Goal: Register for event/course

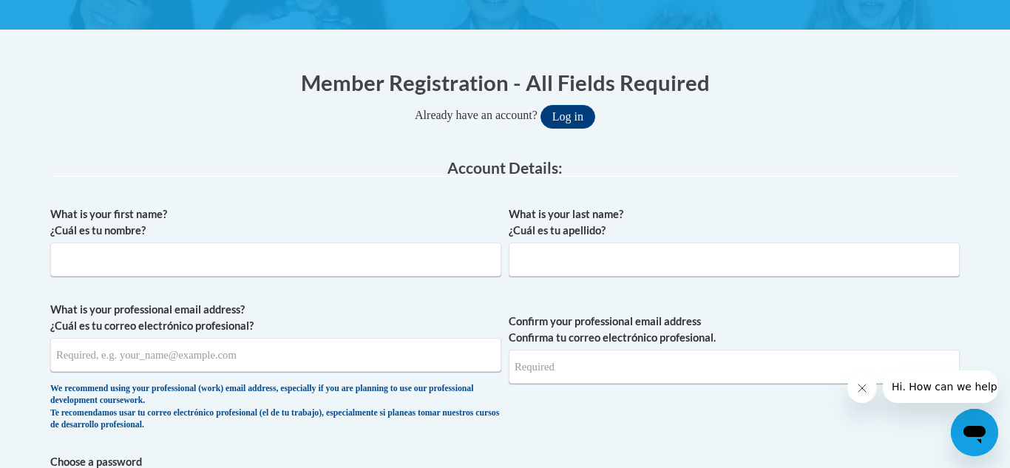
scroll to position [250, 0]
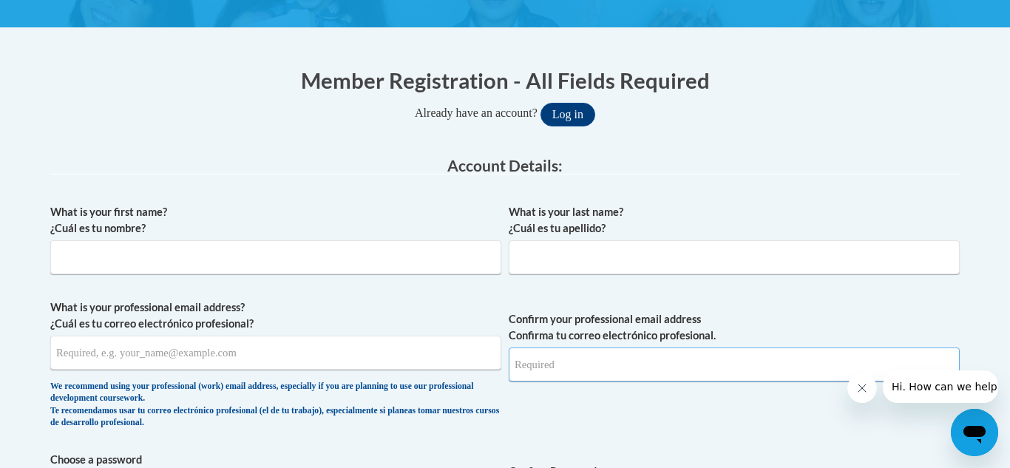
type input "[EMAIL_ADDRESS][DOMAIN_NAME]"
click at [211, 248] on input "What is your first name? ¿Cuál es tu nombre?" at bounding box center [275, 257] width 451 height 34
type input "Elizabeth"
type input "Green"
type input "elizabethmg2008@icloud.com"
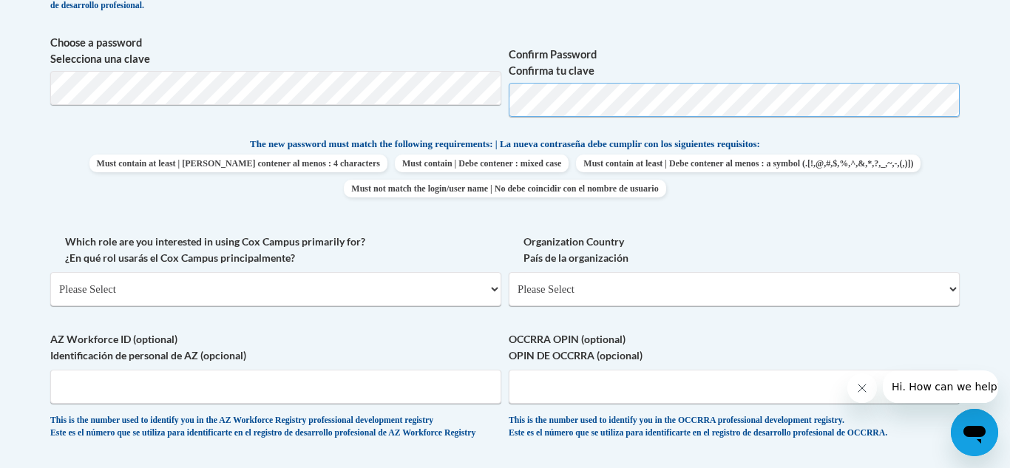
scroll to position [677, 0]
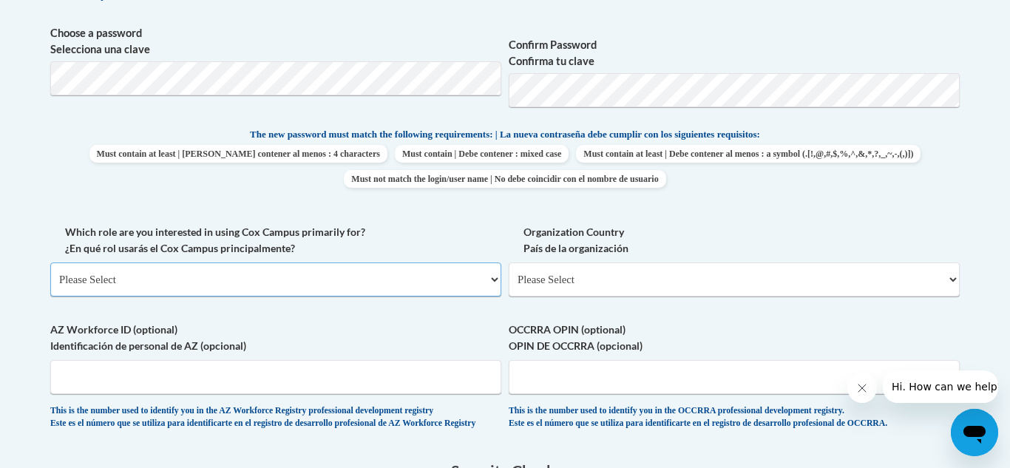
click at [168, 295] on select "Please Select College/University | Colegio/Universidad Community/Nonprofit Part…" at bounding box center [275, 279] width 451 height 34
click at [50, 262] on select "Please Select College/University | Colegio/Universidad Community/Nonprofit Part…" at bounding box center [275, 279] width 451 height 34
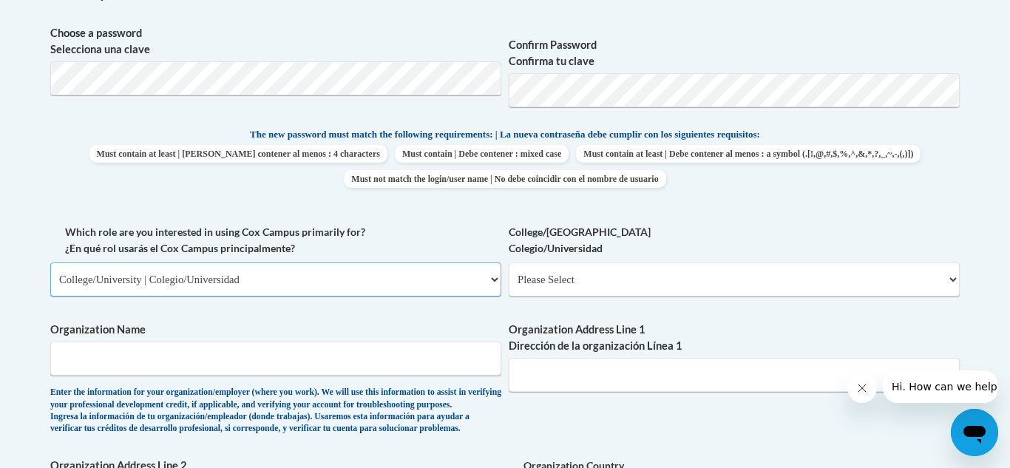
click at [203, 286] on select "Please Select College/University | Colegio/Universidad Community/Nonprofit Part…" at bounding box center [275, 279] width 451 height 34
select select "fbf2d438-af2f-41f8-98f1-81c410e29de3"
click at [50, 262] on select "Please Select College/University | Colegio/Universidad Community/Nonprofit Part…" at bounding box center [275, 279] width 451 height 34
click at [716, 275] on select "Please Select Early Learning/Daycare Teacher/Family Home Care Provider | Maestr…" at bounding box center [734, 279] width 451 height 34
select select "5e2af403-4f2c-4e49-a02f-103e55d7b75b"
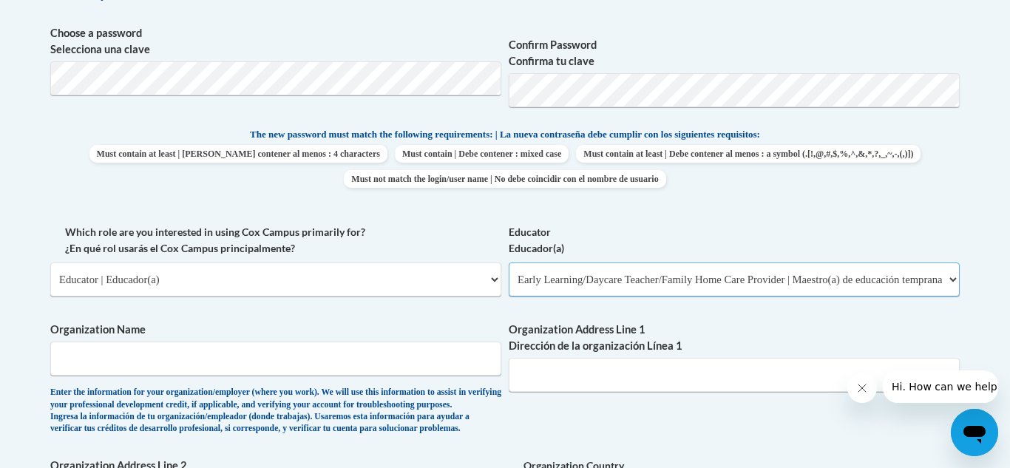
click at [509, 262] on select "Please Select Early Learning/Daycare Teacher/Family Home Care Provider | Maestr…" at bounding box center [734, 279] width 451 height 34
click at [329, 359] on input "Organization Name" at bounding box center [275, 359] width 451 height 34
type input "knox"
type input "Knox County Career Center"
click at [589, 378] on input "Organization Address Line 1 Dirección de la organización Línea 1" at bounding box center [734, 375] width 451 height 34
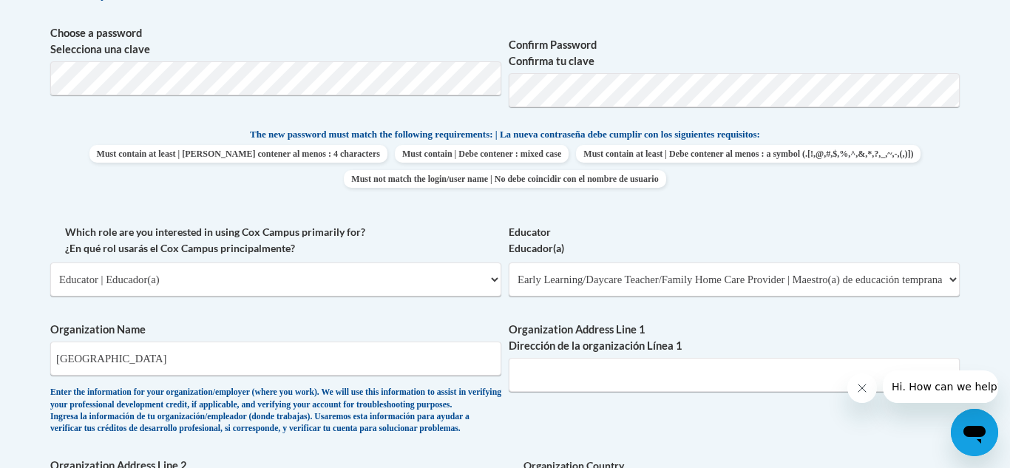
click at [416, 296] on div "Which role are you interested in using Cox Campus primarily for? ¿En qué rol us…" at bounding box center [275, 266] width 451 height 84
click at [562, 369] on input "Organization Address Line 1 Dirección de la organización Línea 1" at bounding box center [734, 375] width 451 height 34
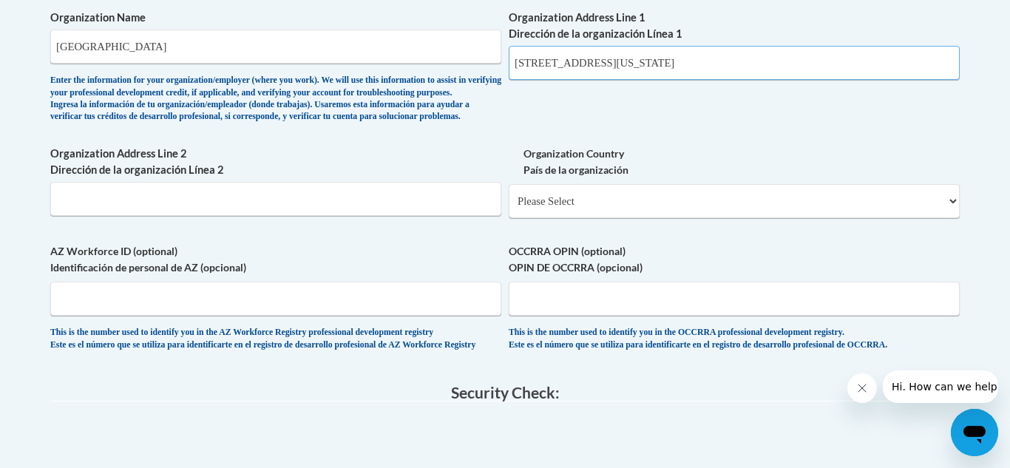
scroll to position [989, 0]
type input "306 Martinsburg Rd, Mount Vernon Ohio"
click at [538, 217] on select "Please Select United States | Estados Unidos Outside of the United States | Fue…" at bounding box center [734, 200] width 451 height 34
select select "ad49bcad-a171-4b2e-b99c-48b446064914"
click at [509, 207] on select "Please Select United States | Estados Unidos Outside of the United States | Fue…" at bounding box center [734, 200] width 451 height 34
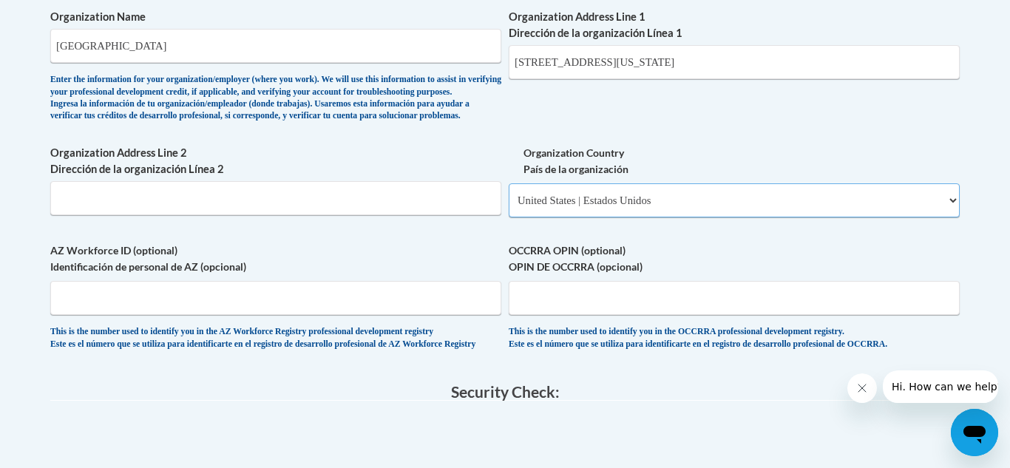
select select
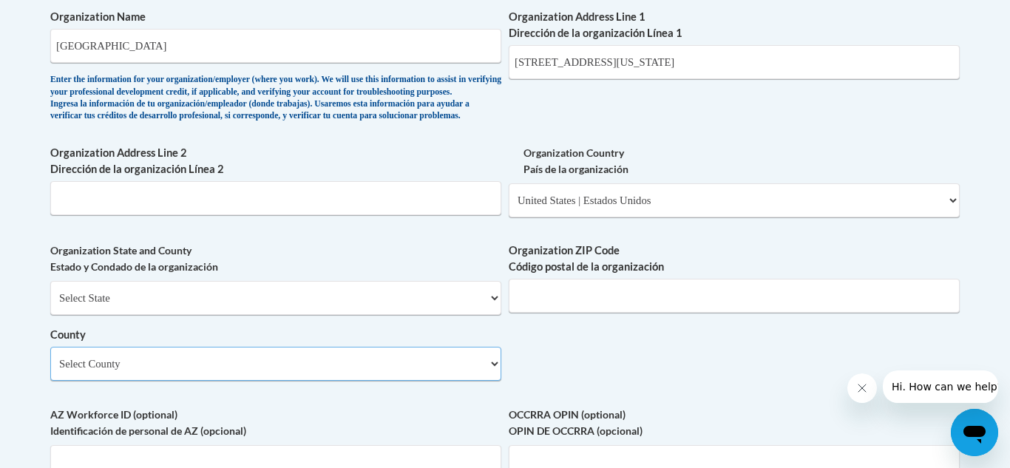
click at [295, 381] on select "Select County Adams Allen Ashland Ashtabula Athens Auglaize Belmont Brown Butle…" at bounding box center [275, 364] width 451 height 34
select select "Knox"
click at [50, 371] on select "Select County Adams Allen Ashland Ashtabula Athens Auglaize Belmont Brown Butle…" at bounding box center [275, 364] width 451 height 34
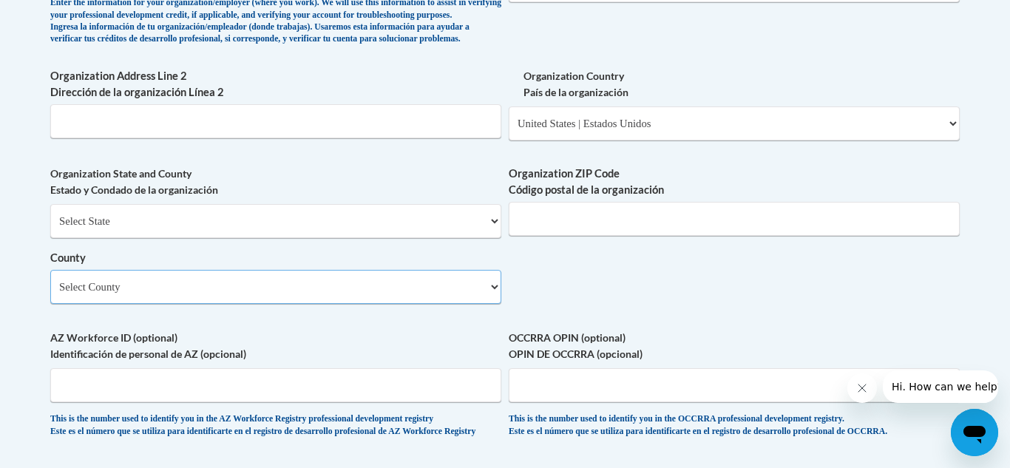
scroll to position [1070, 0]
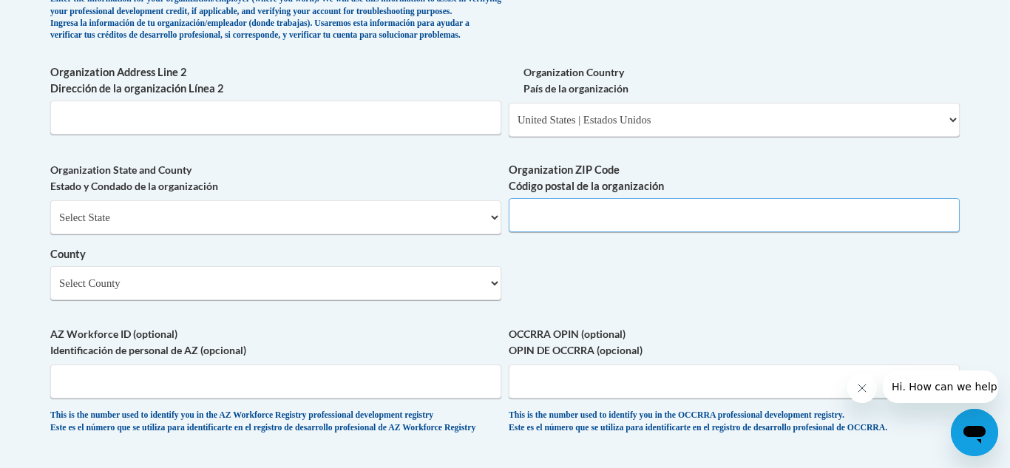
click at [598, 232] on input "Organization ZIP Code Código postal de la organización" at bounding box center [734, 215] width 451 height 34
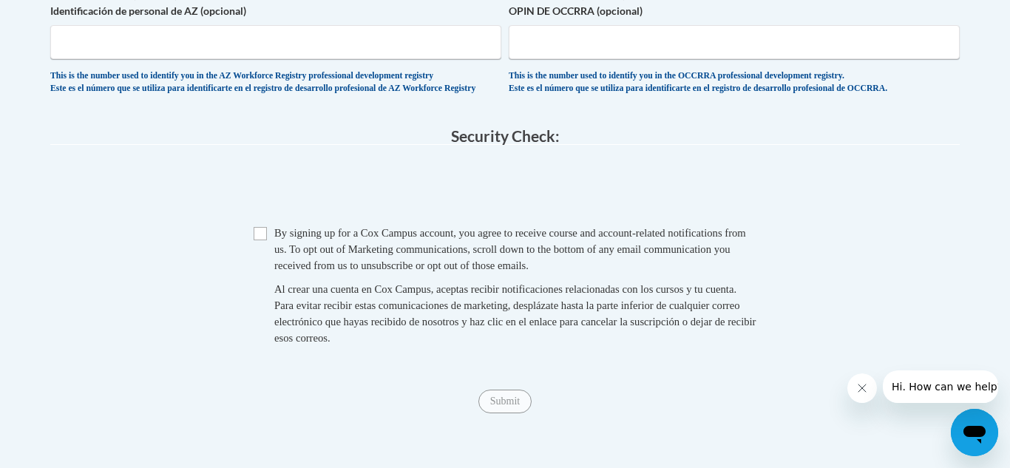
scroll to position [1467, 0]
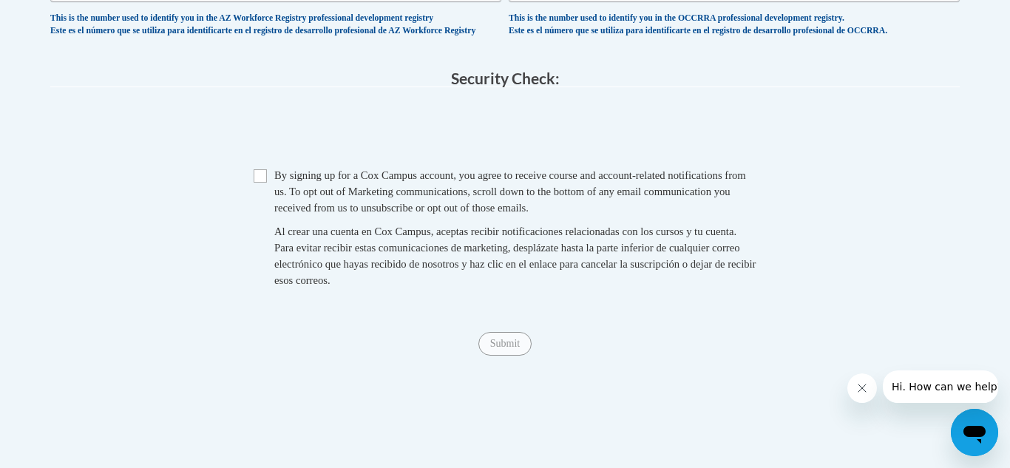
type input "43050"
click at [268, 219] on span "Checkbox By signing up for a Cox Campus account, you agree to receive course an…" at bounding box center [505, 235] width 503 height 136
click at [258, 183] on input "Checkbox" at bounding box center [260, 175] width 13 height 13
checkbox input "true"
click at [508, 356] on input "Submit" at bounding box center [504, 344] width 53 height 24
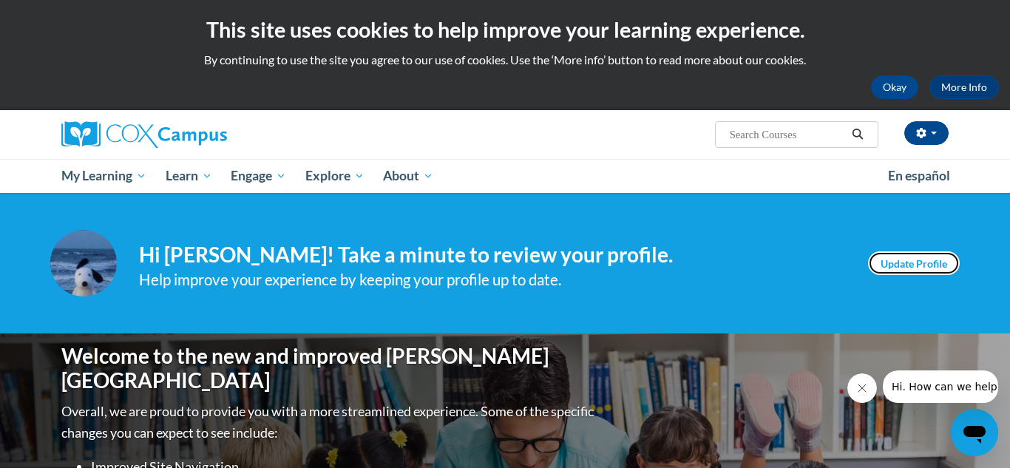
click at [916, 258] on link "Update Profile" at bounding box center [914, 263] width 92 height 24
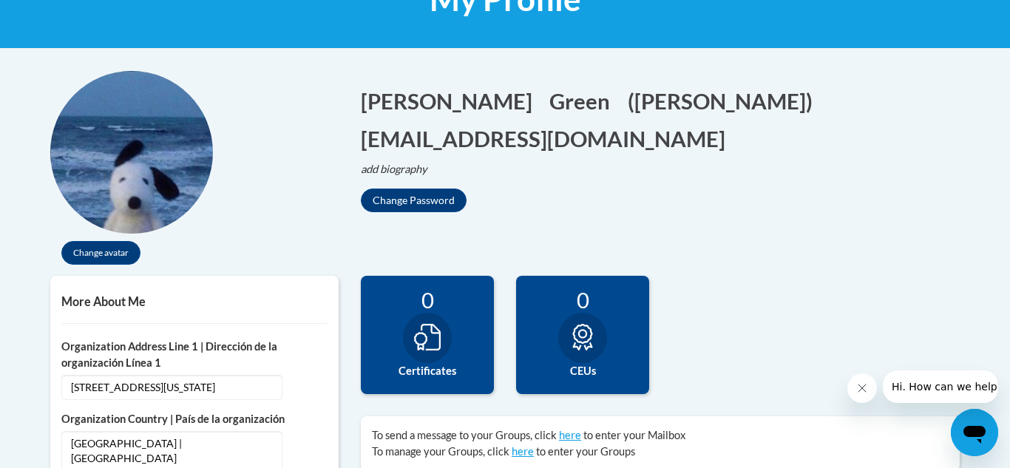
scroll to position [258, 0]
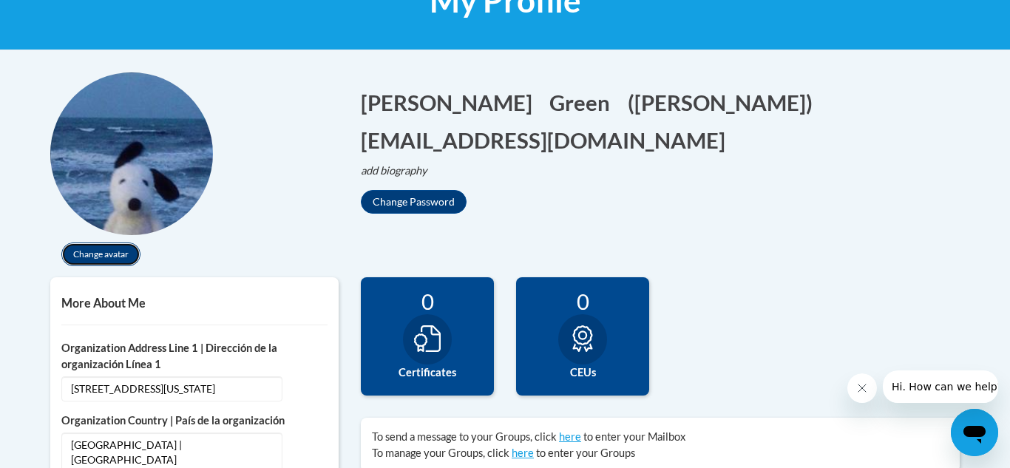
click at [101, 251] on button "Change avatar" at bounding box center [100, 255] width 79 height 24
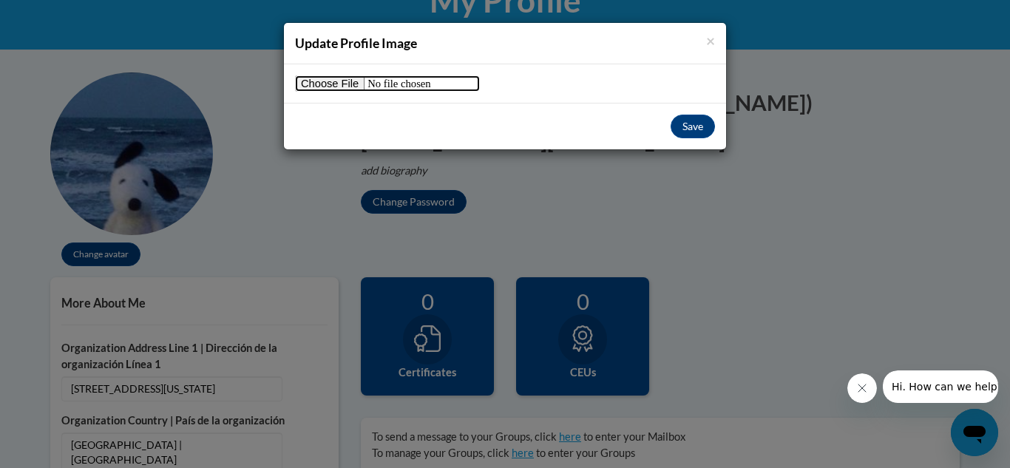
click at [332, 80] on input "file" at bounding box center [387, 83] width 185 height 16
type input "C:\fakepath\f9c63fde31fe9f9b599066ee5489295c.jpg"
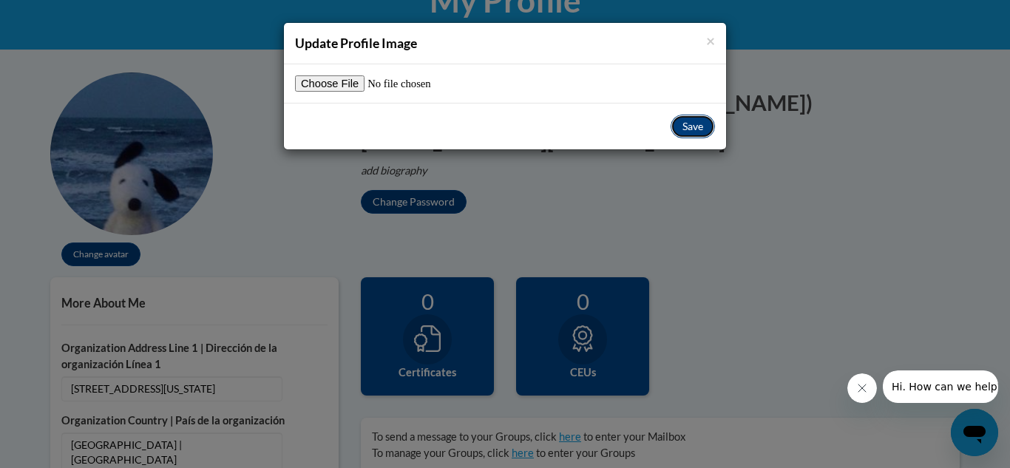
click at [687, 134] on button "Save" at bounding box center [693, 127] width 44 height 24
click at [688, 129] on button "Save" at bounding box center [693, 127] width 44 height 24
click at [713, 38] on span "×" at bounding box center [710, 40] width 9 height 18
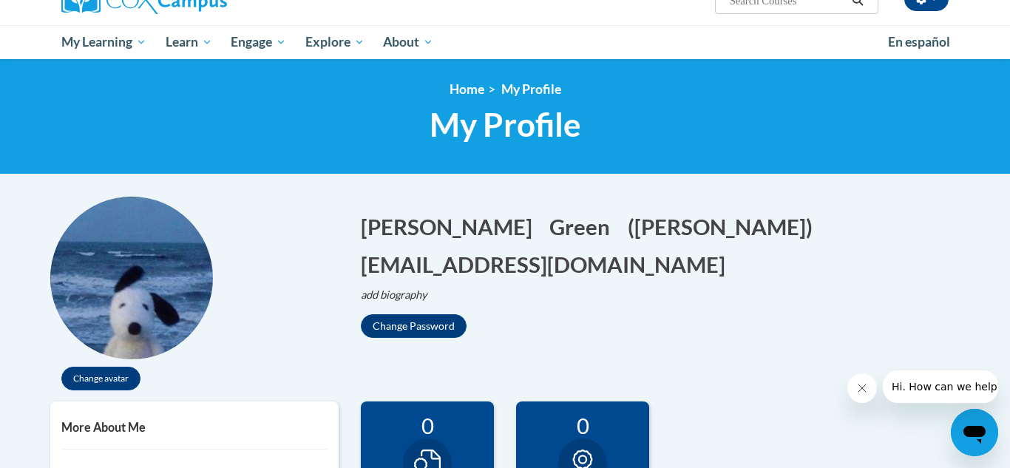
scroll to position [37, 0]
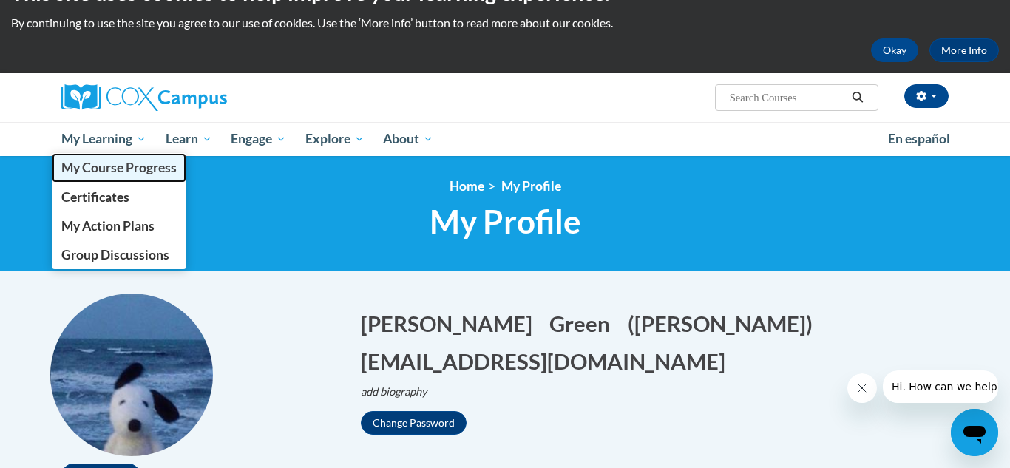
click at [87, 163] on span "My Course Progress" at bounding box center [118, 168] width 115 height 16
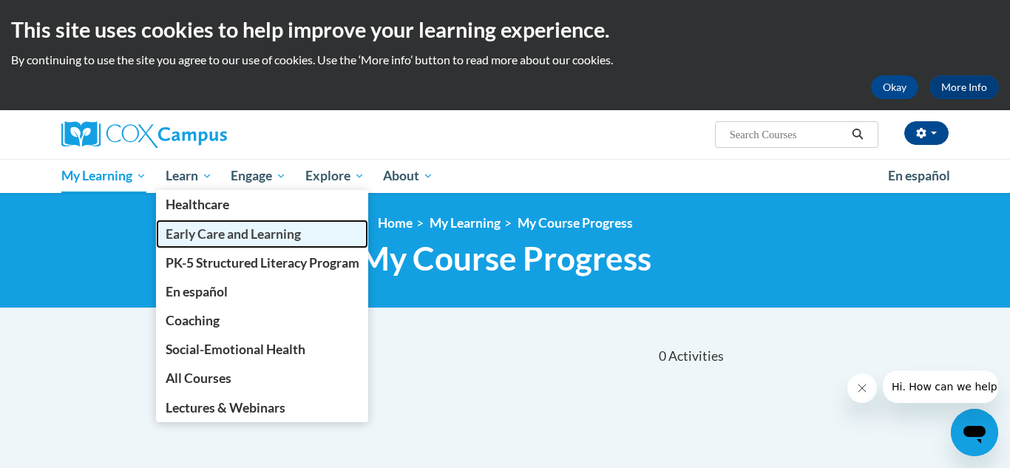
click at [216, 231] on span "Early Care and Learning" at bounding box center [233, 234] width 135 height 16
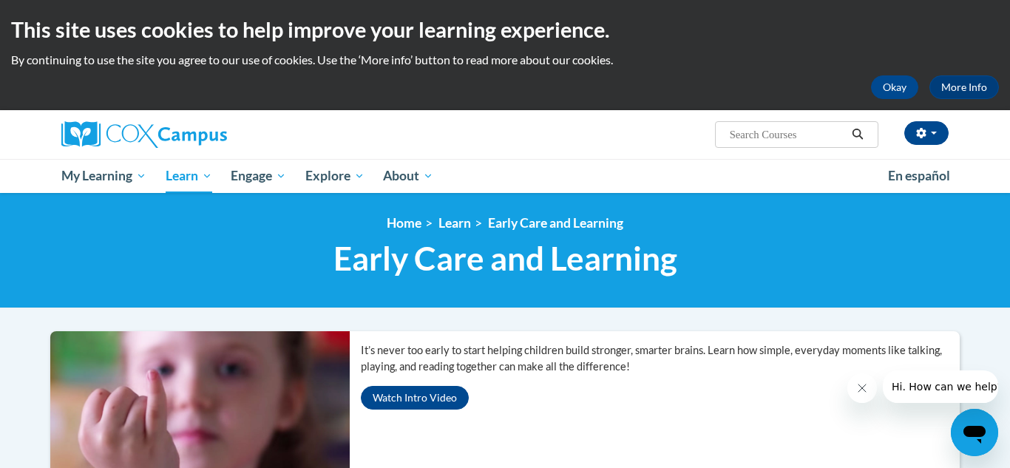
click at [756, 152] on div "[PERSON_NAME] (Eastern Daylight Time GMT-0400 ) My Profile Inbox My Transcripts…" at bounding box center [505, 134] width 932 height 49
click at [748, 142] on input "Search..." at bounding box center [787, 135] width 118 height 18
type input "meaningful conversations"
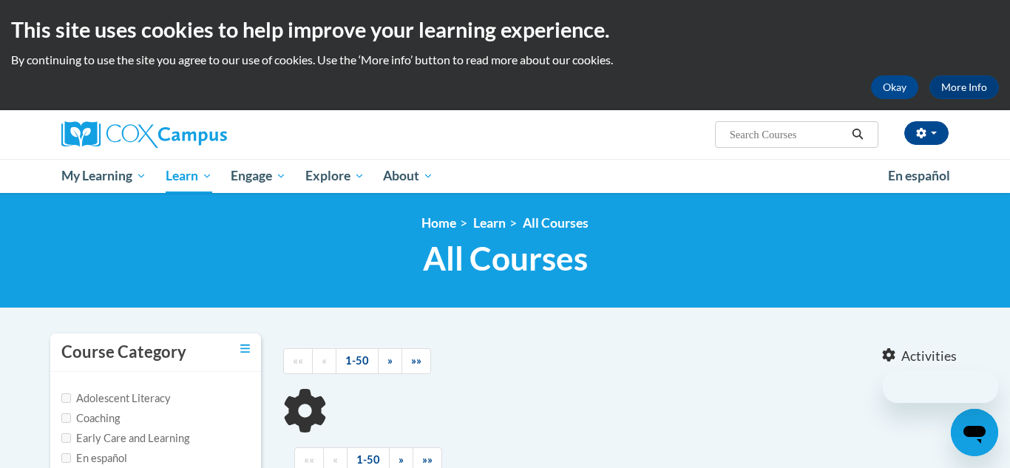
type input "meaningful conversations"
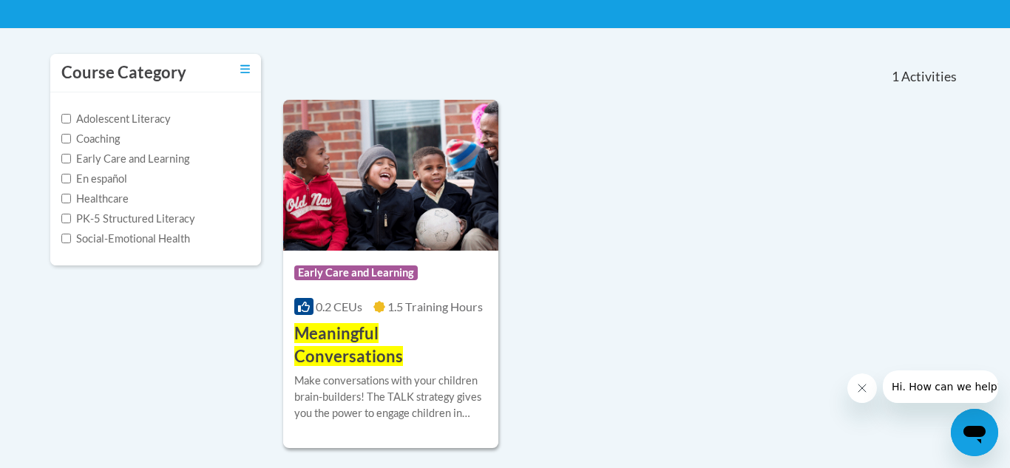
scroll to position [282, 0]
